Goal: Transaction & Acquisition: Book appointment/travel/reservation

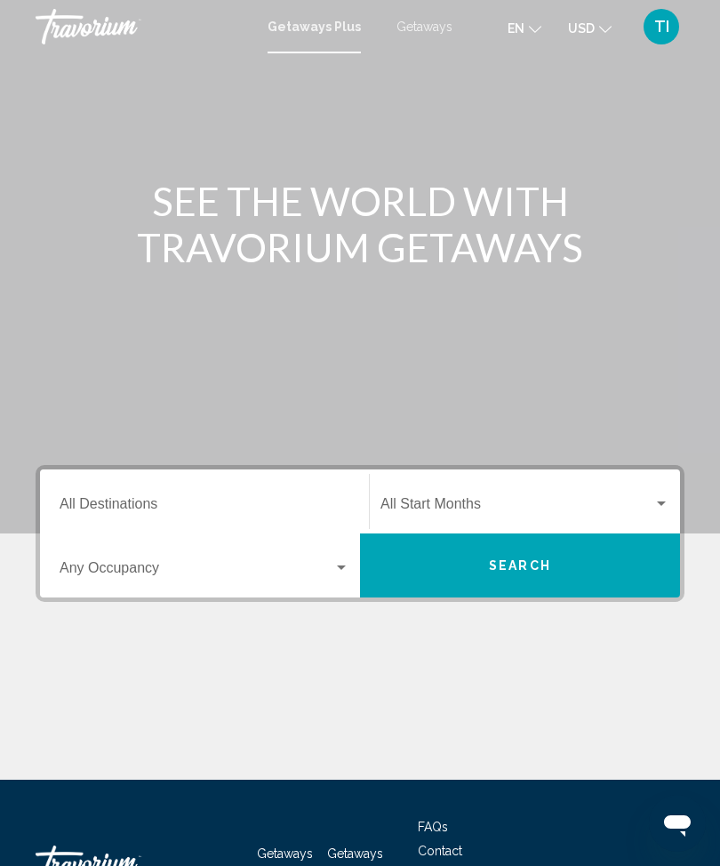
click at [285, 506] on input "Destination All Destinations" at bounding box center [205, 508] width 290 height 16
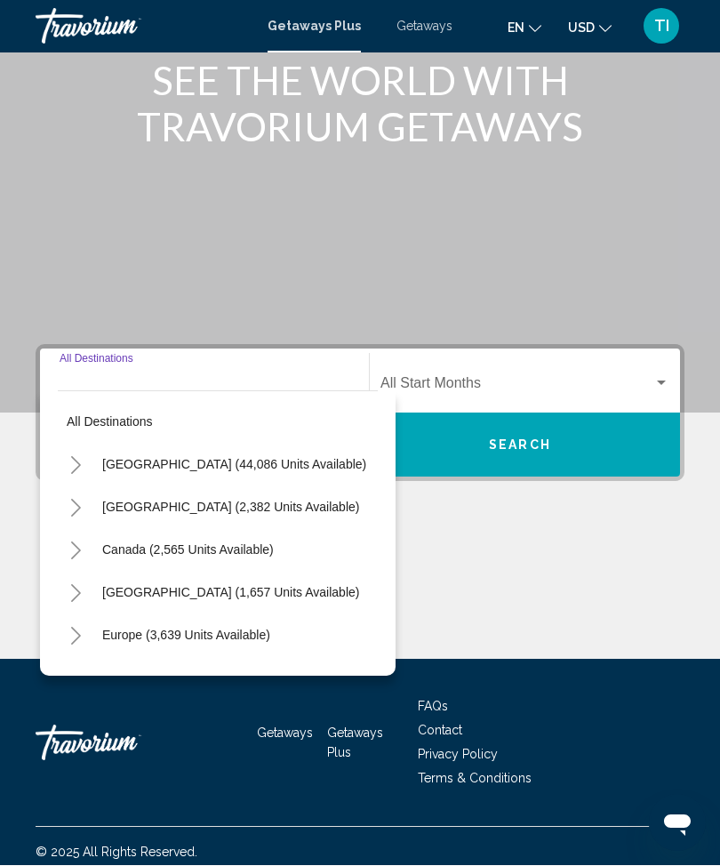
scroll to position [132, 0]
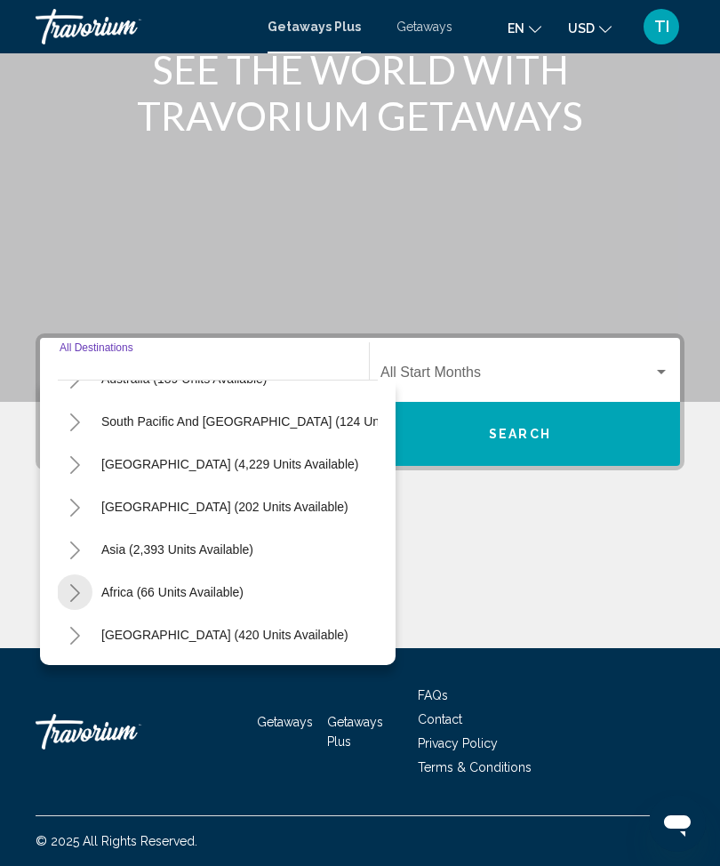
click at [73, 593] on icon "Toggle Africa (66 units available)" at bounding box center [74, 593] width 13 height 18
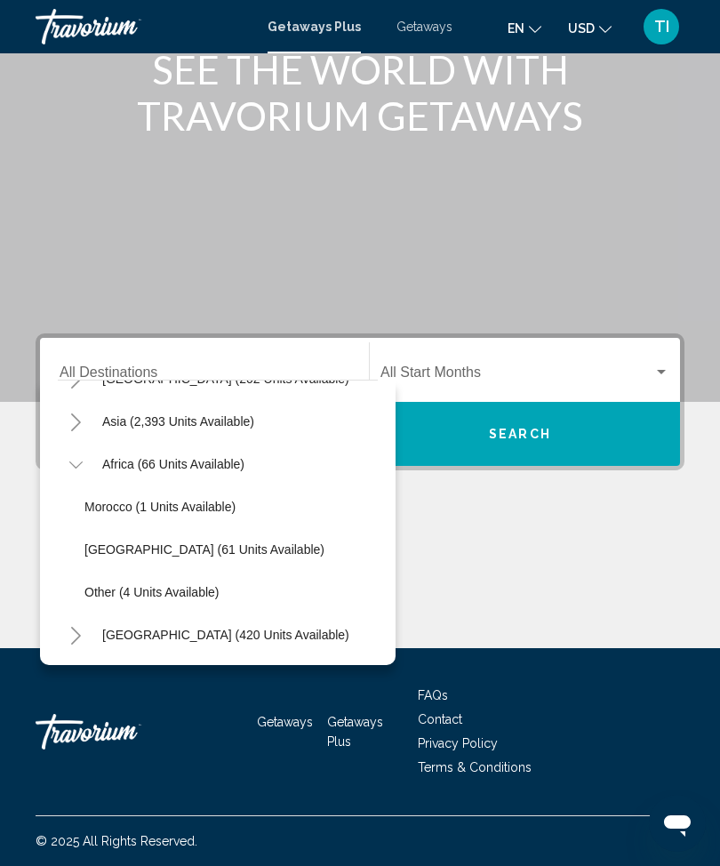
scroll to position [416, 0]
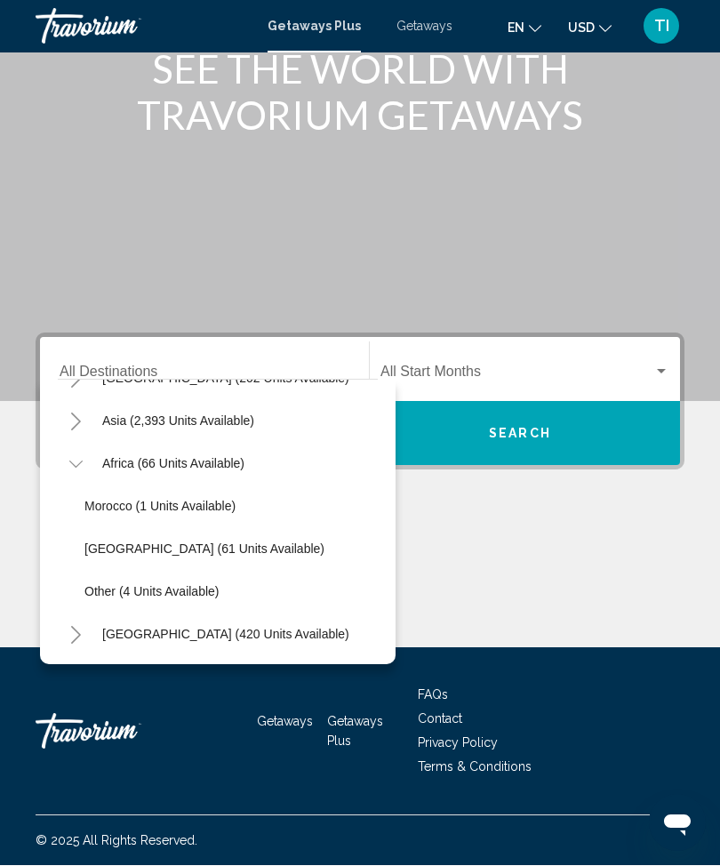
click at [436, 44] on mat-toolbar "Getaways Plus Getaways en English Español Français Italiano Português русский U…" at bounding box center [360, 26] width 720 height 53
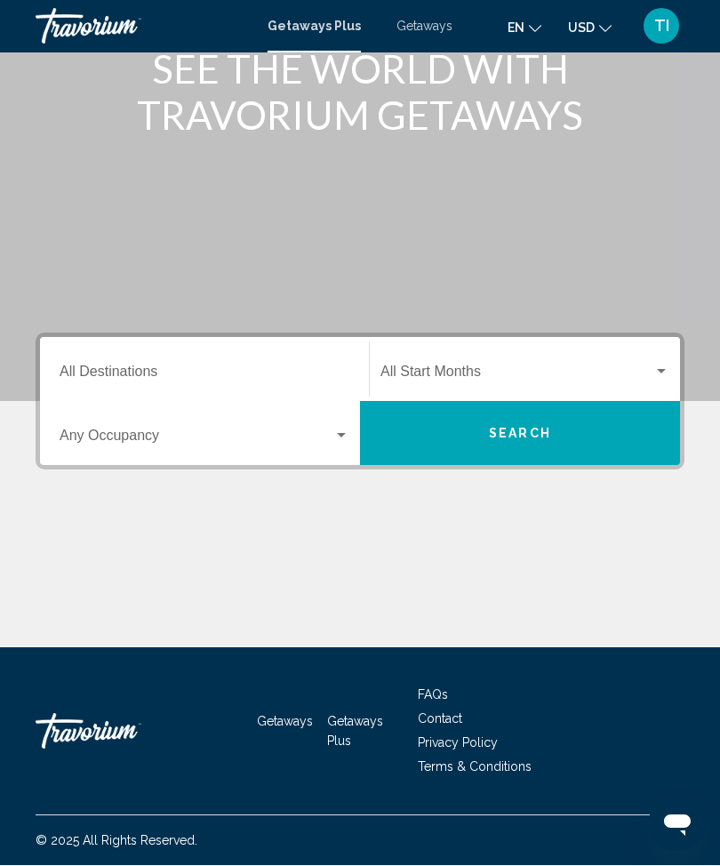
click at [429, 28] on span "Getaways" at bounding box center [425, 27] width 56 height 14
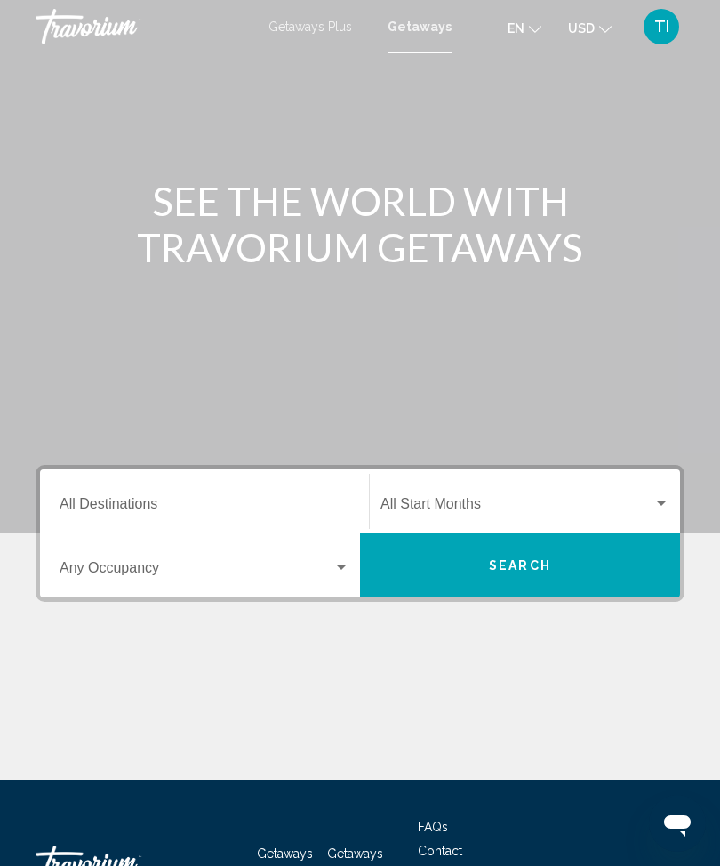
click at [261, 474] on div "Destination All Destinations" at bounding box center [205, 502] width 290 height 56
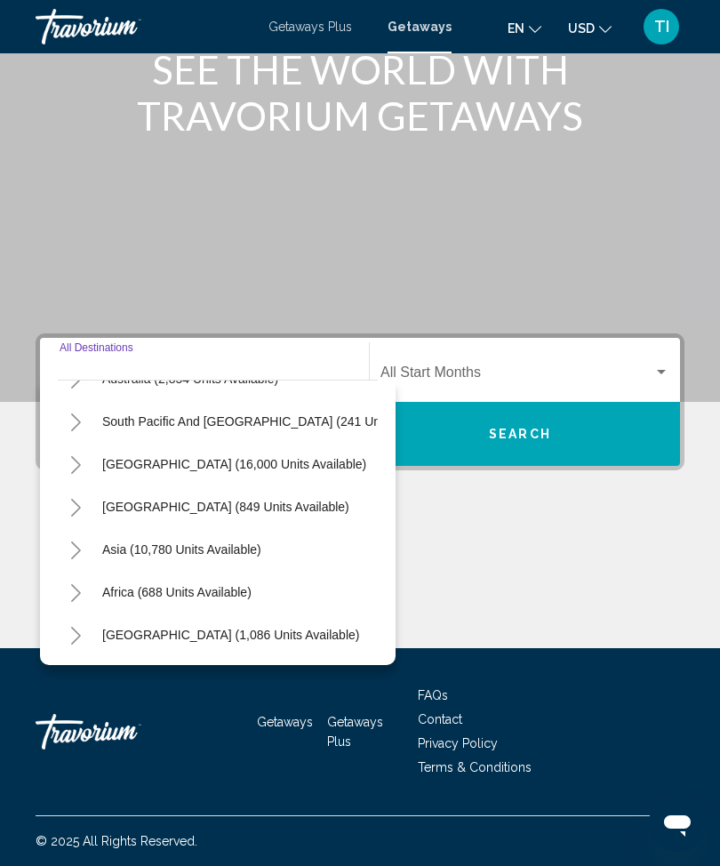
scroll to position [288, 0]
click at [70, 583] on button "Toggle Africa (688 units available)" at bounding box center [76, 592] width 36 height 36
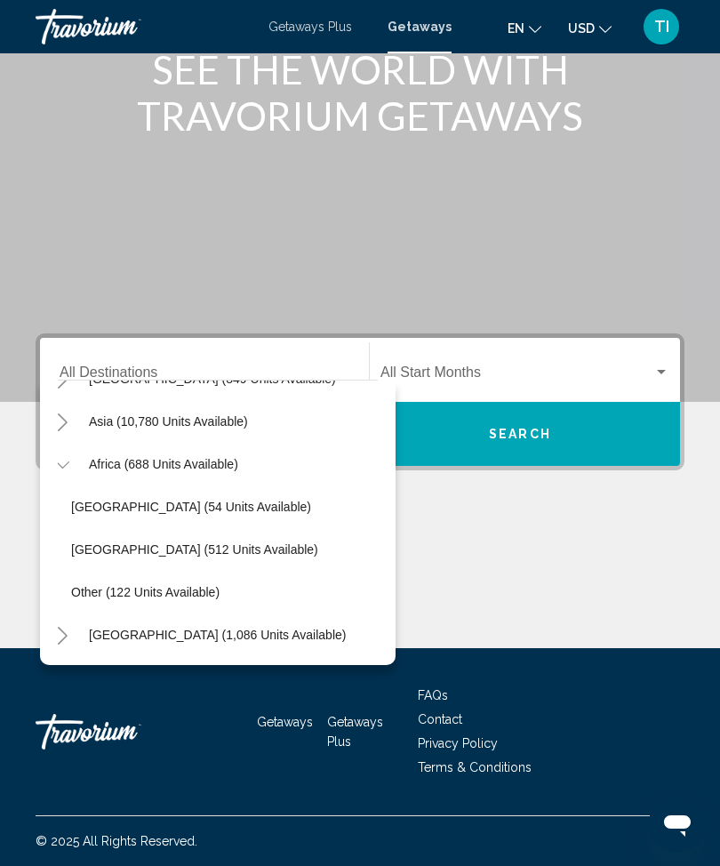
scroll to position [416, 14]
click at [205, 454] on button "Africa (688 units available)" at bounding box center [162, 464] width 167 height 41
type input "**********"
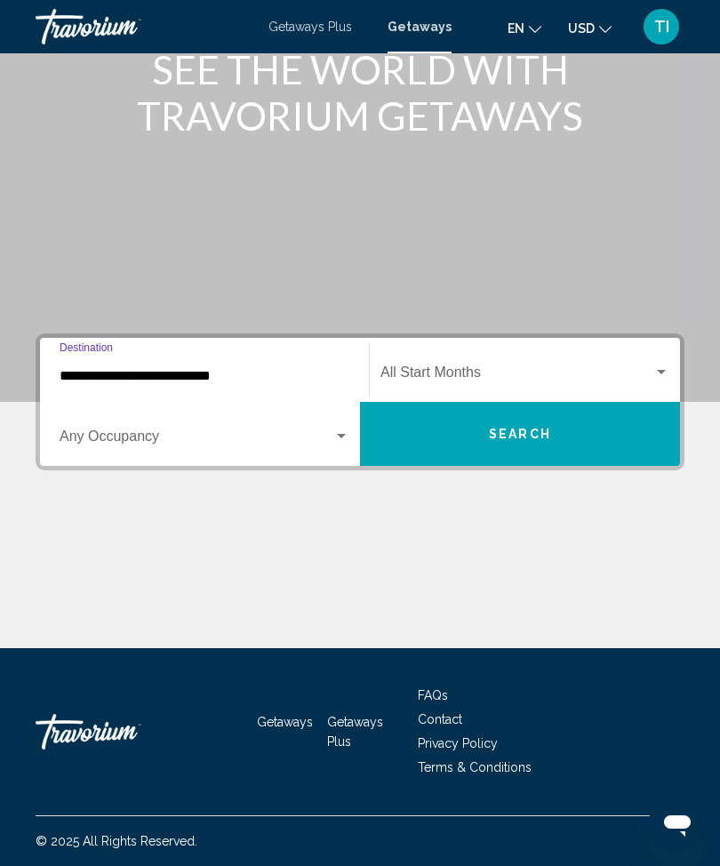
click at [527, 436] on span "Search" at bounding box center [520, 435] width 62 height 14
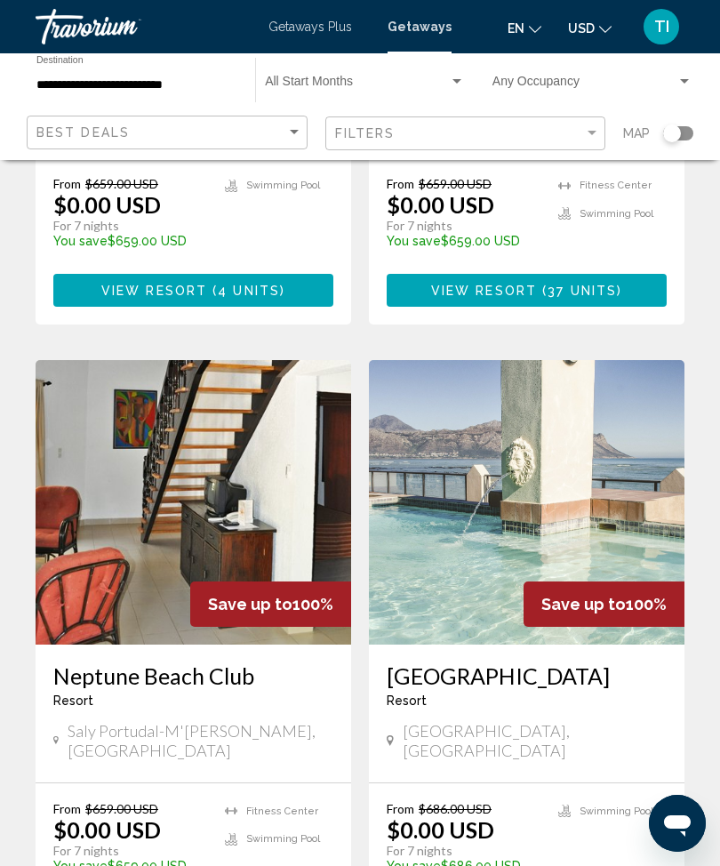
scroll to position [459, 0]
